Goal: Task Accomplishment & Management: Manage deal pipeline

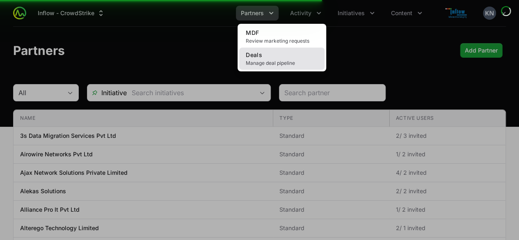
click at [273, 64] on span "Manage deal pipeline" at bounding box center [282, 63] width 72 height 7
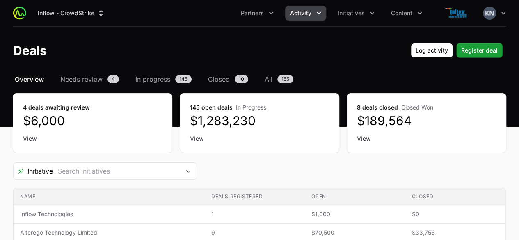
click at [319, 18] on button "Activity" at bounding box center [305, 13] width 41 height 15
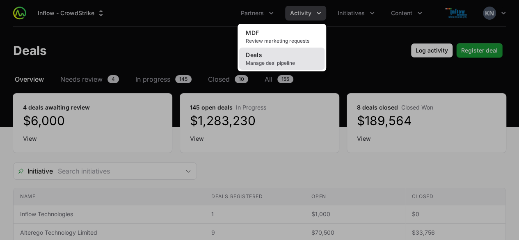
click at [296, 60] on span "Manage deal pipeline" at bounding box center [282, 63] width 72 height 7
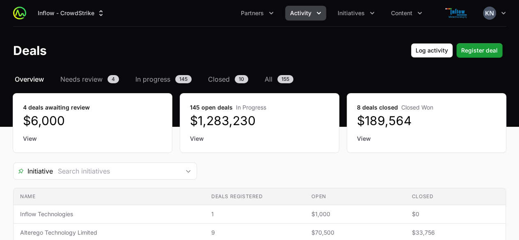
scroll to position [110, 0]
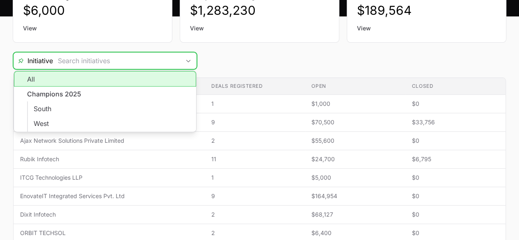
click at [87, 64] on input "Deals Filters" at bounding box center [116, 60] width 127 height 16
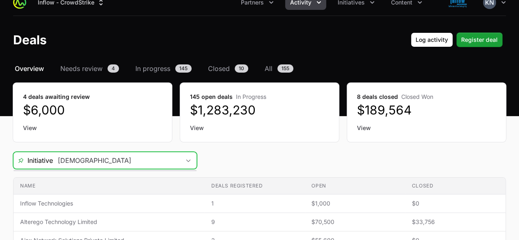
scroll to position [0, 0]
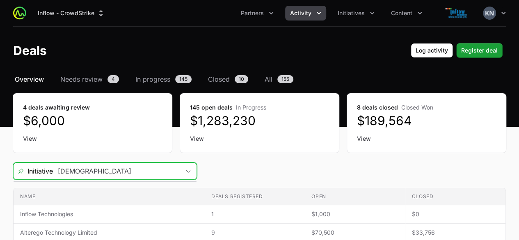
click at [316, 12] on icon "Activity menu" at bounding box center [319, 13] width 8 height 8
type input "samsara"
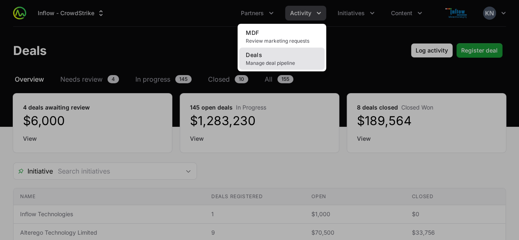
click at [264, 62] on span "Manage deal pipeline" at bounding box center [282, 63] width 72 height 7
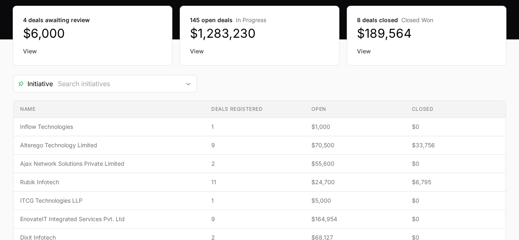
scroll to position [88, 0]
